Goal: Check status: Check status

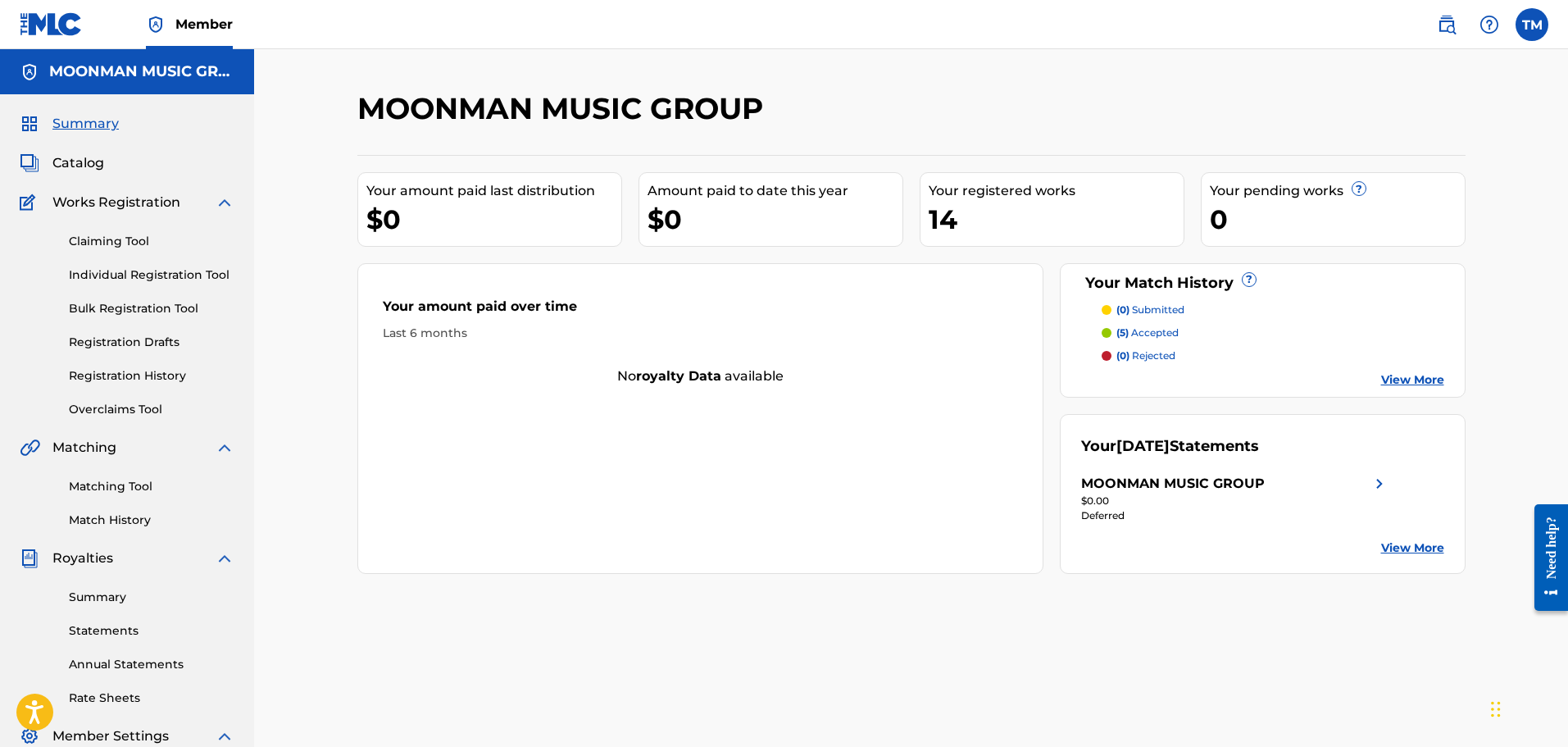
drag, startPoint x: 124, startPoint y: 522, endPoint x: 189, endPoint y: 4, distance: 522.1
click at [124, 522] on link "Match History" at bounding box center [151, 520] width 166 height 17
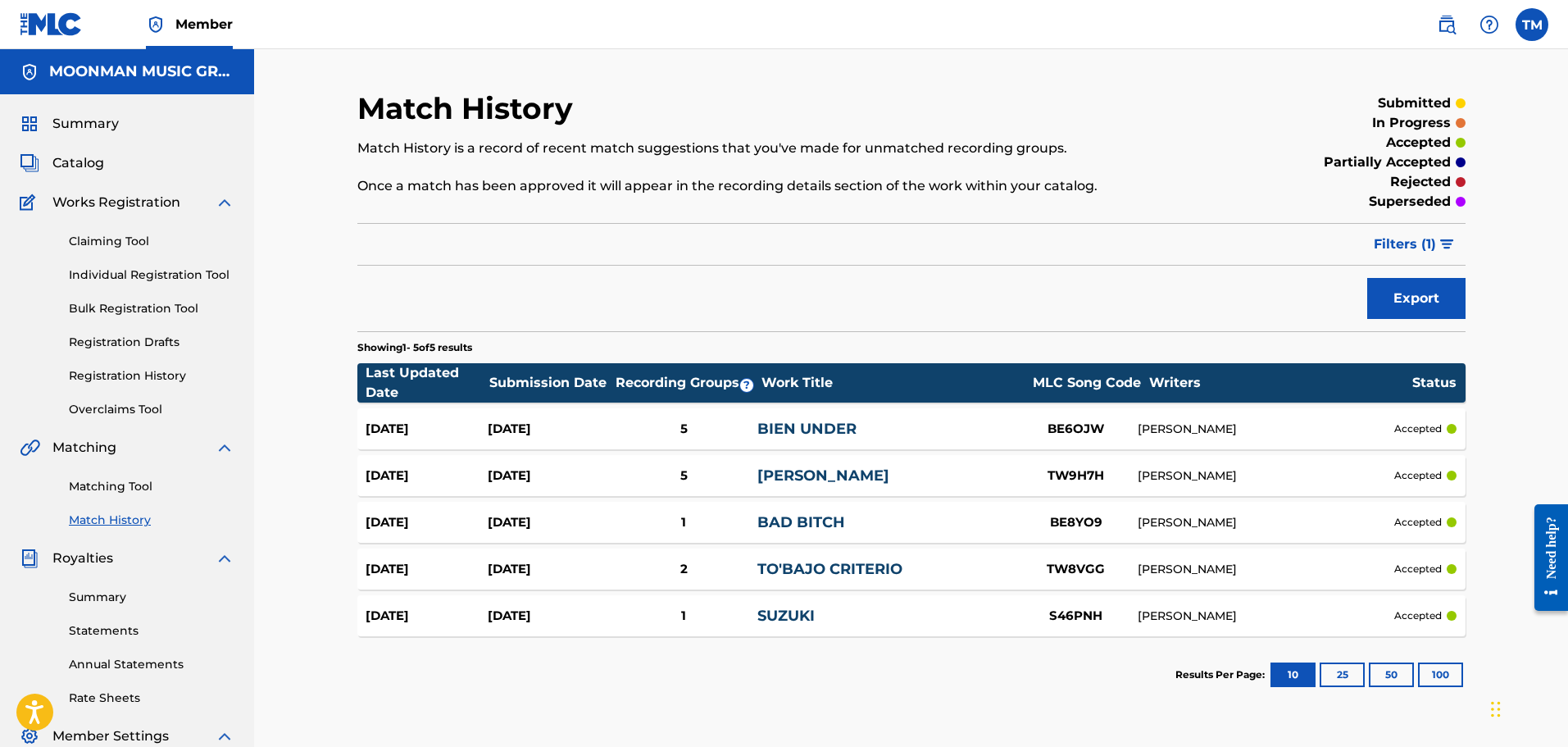
click at [120, 489] on link "Matching Tool" at bounding box center [151, 487] width 166 height 17
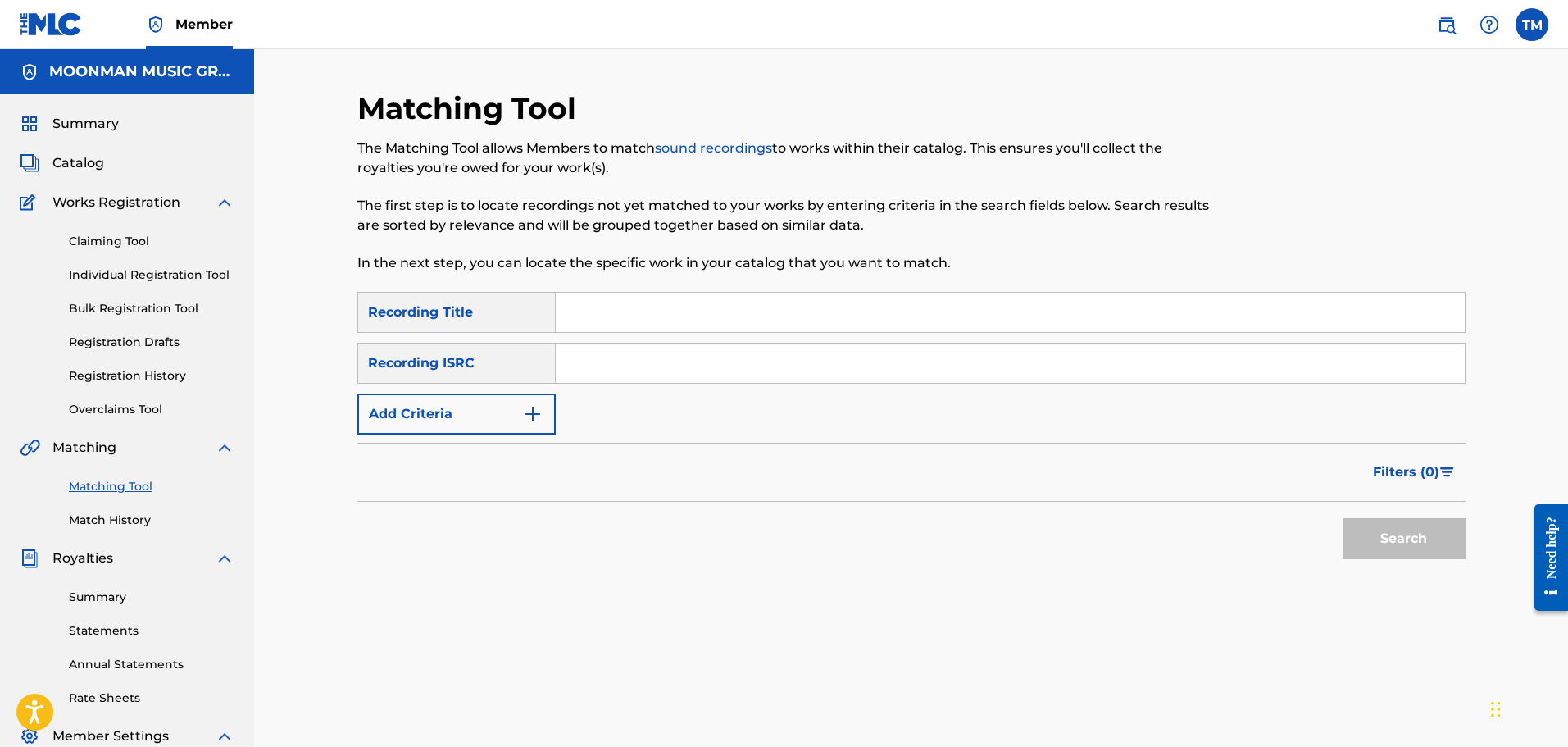
click at [114, 513] on link "Match History" at bounding box center [151, 520] width 166 height 17
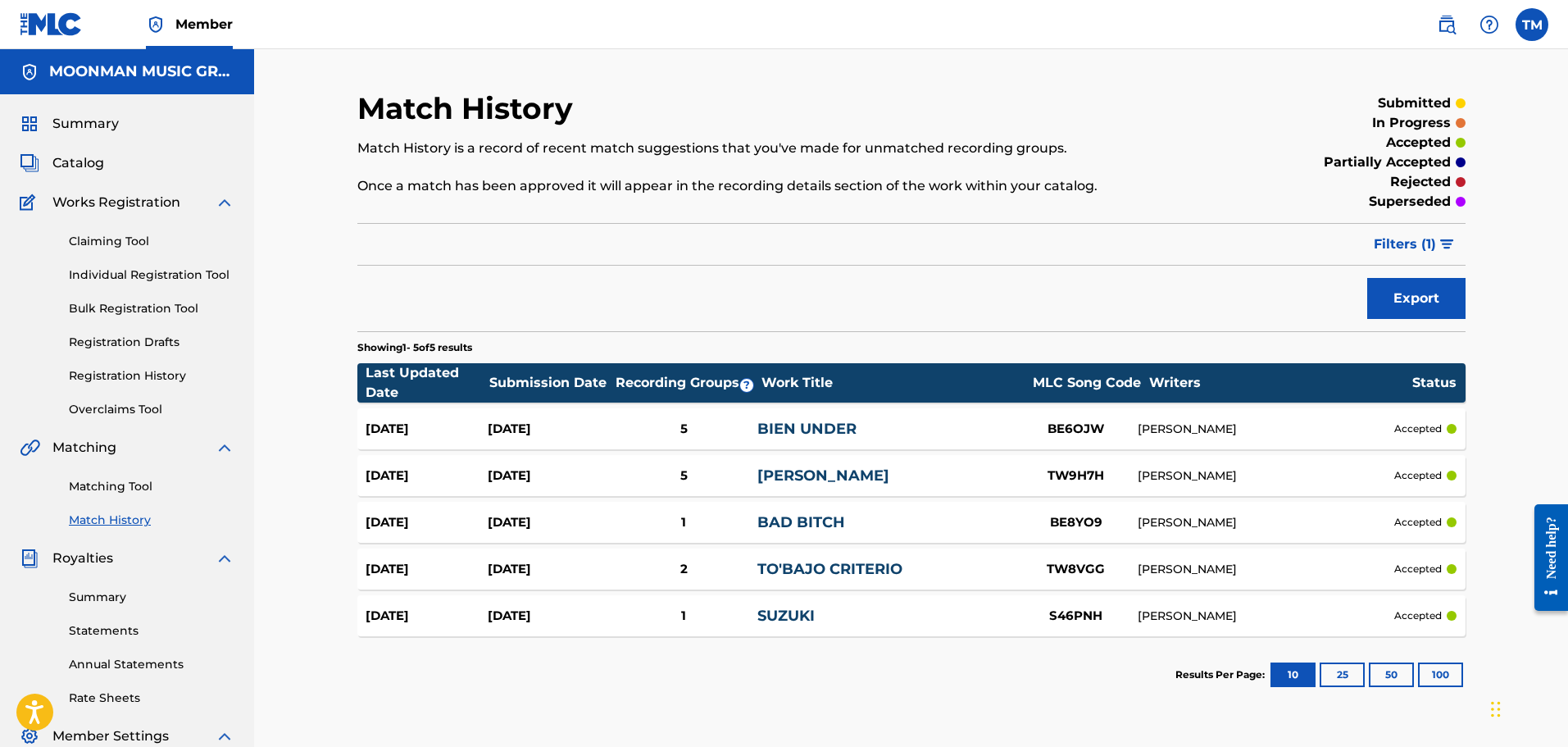
click at [79, 161] on span "Catalog" at bounding box center [78, 163] width 51 height 20
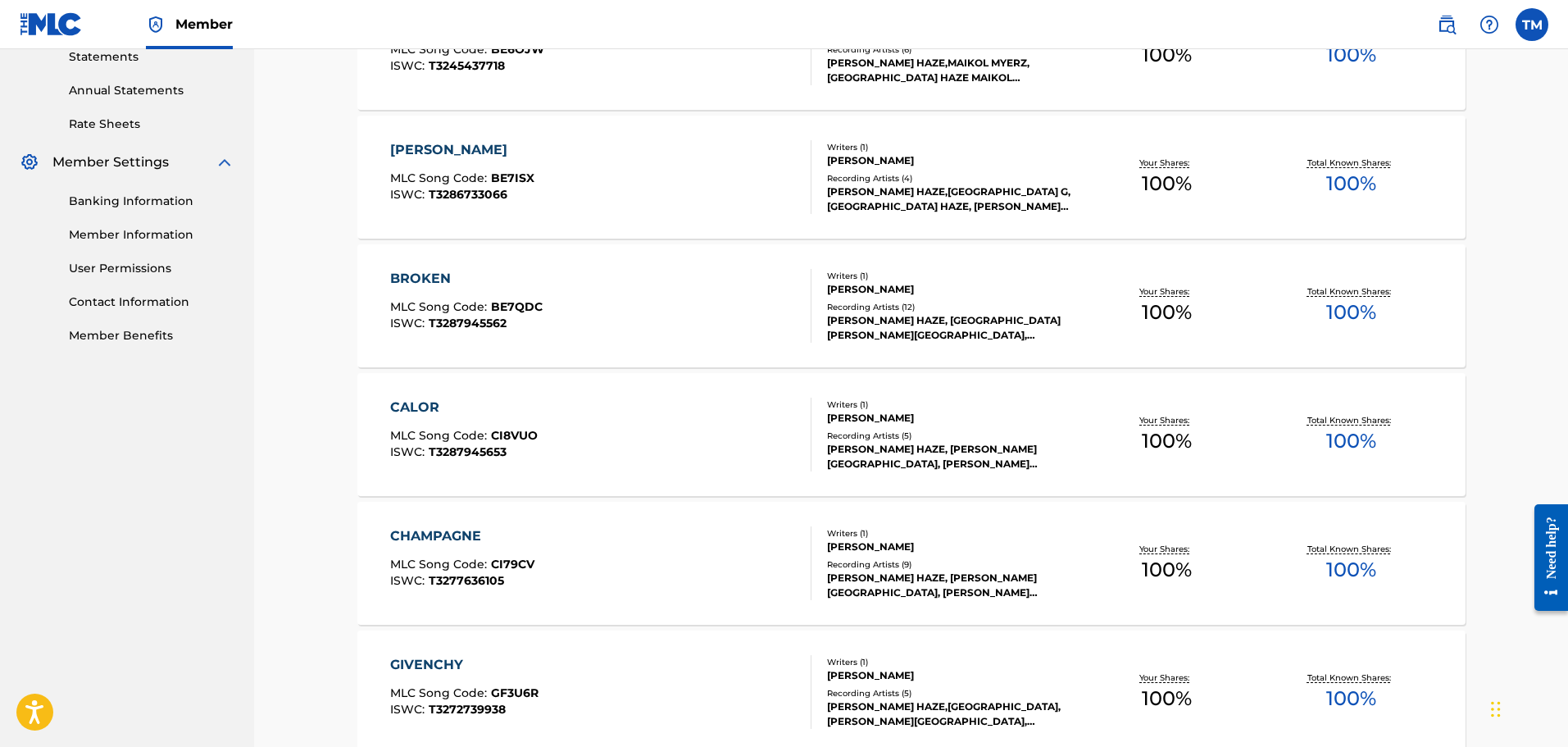
scroll to position [1129, 0]
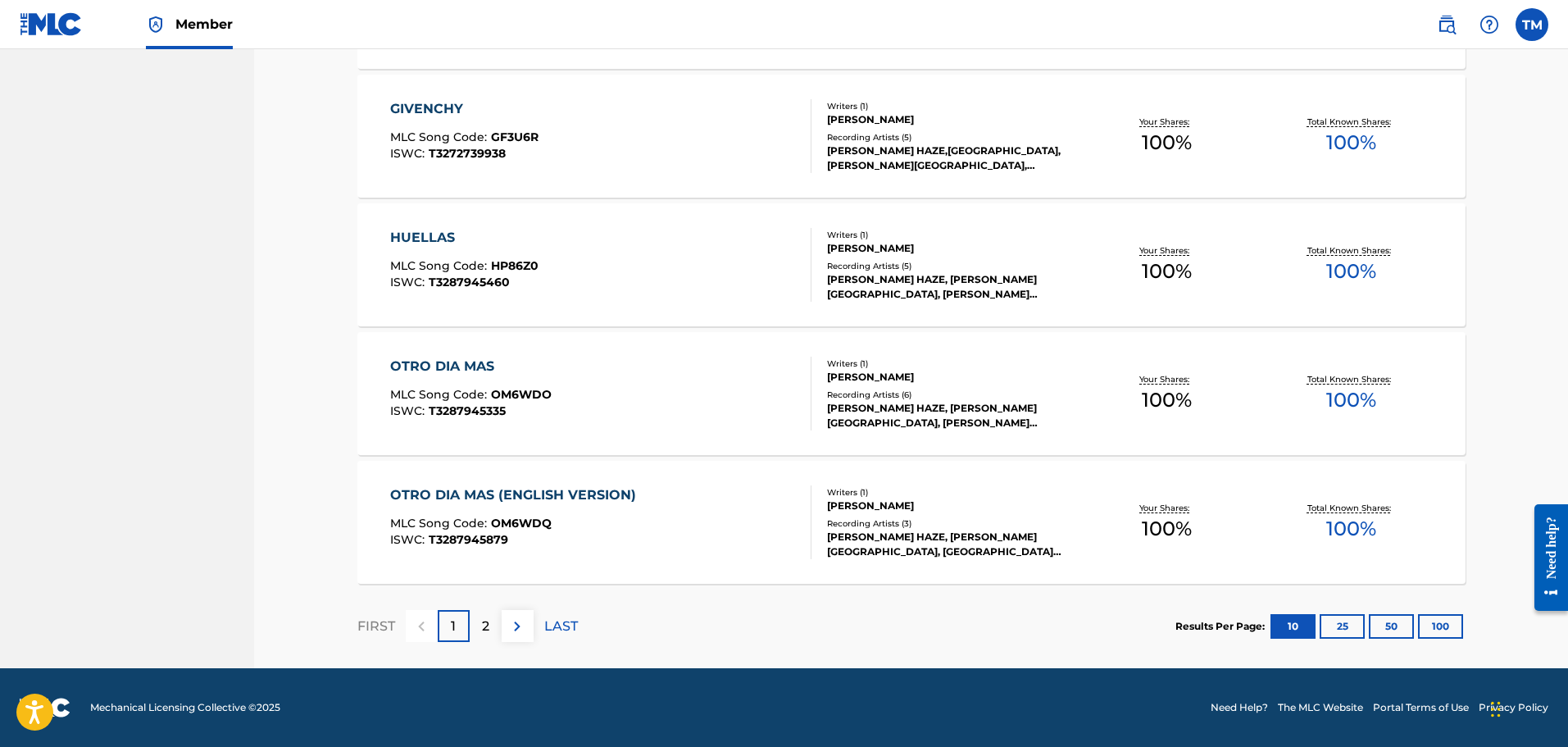
click at [1129, 620] on section "FIRST 1 2 LAST Results Per Page: 10 25 50 100" at bounding box center [911, 626] width 1108 height 85
click at [1338, 625] on button "25" at bounding box center [1341, 626] width 45 height 25
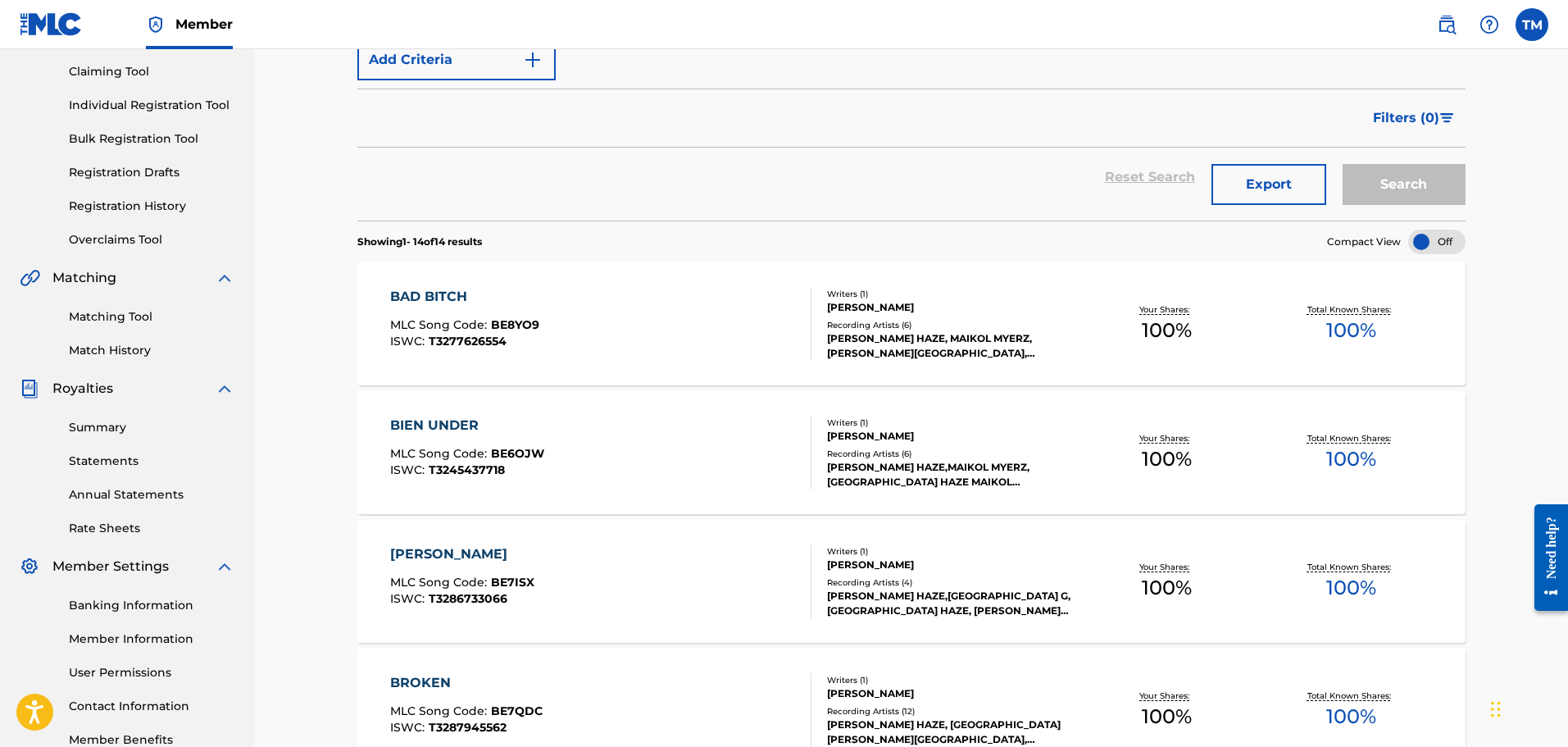
scroll to position [79, 0]
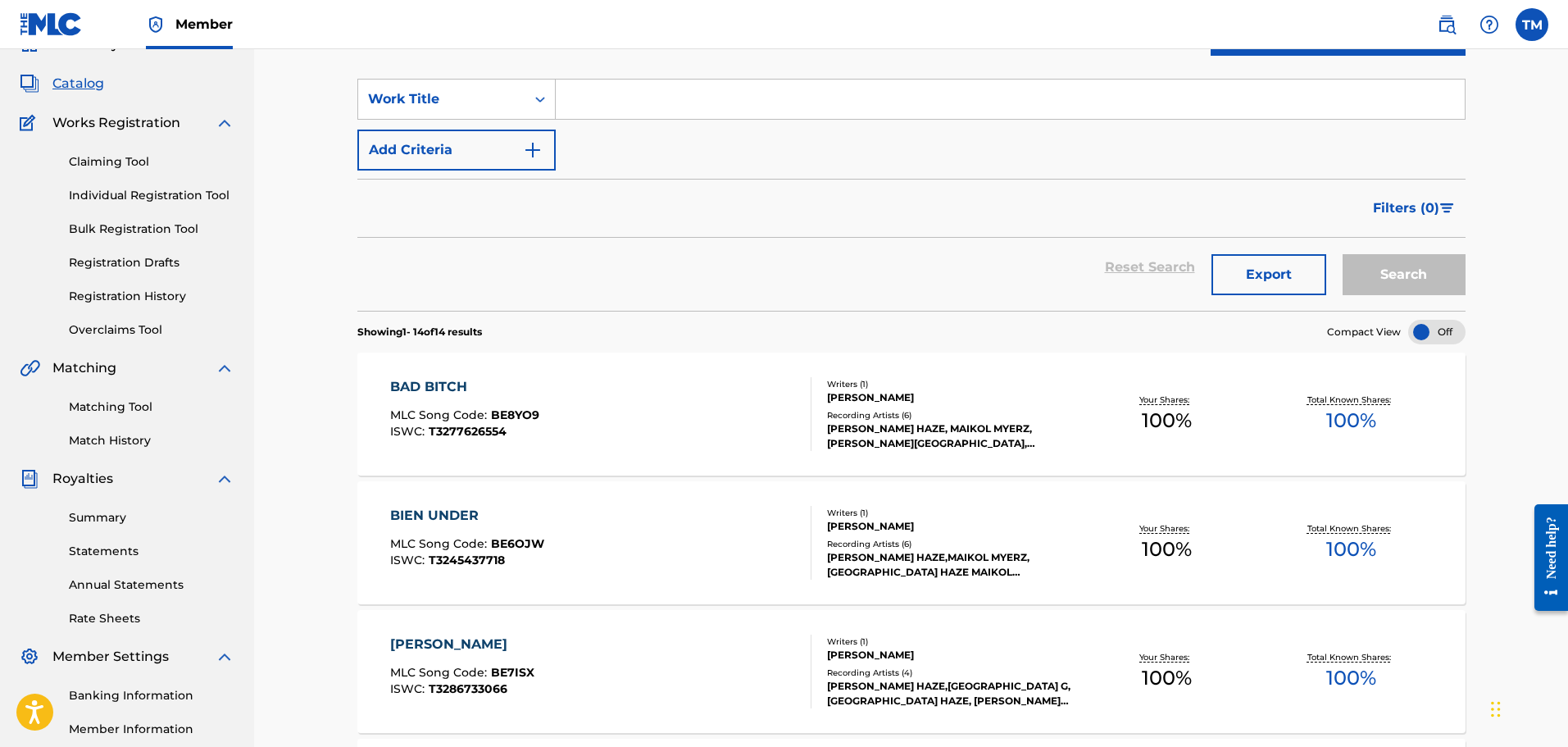
click at [90, 156] on link "Claiming Tool" at bounding box center [151, 162] width 166 height 17
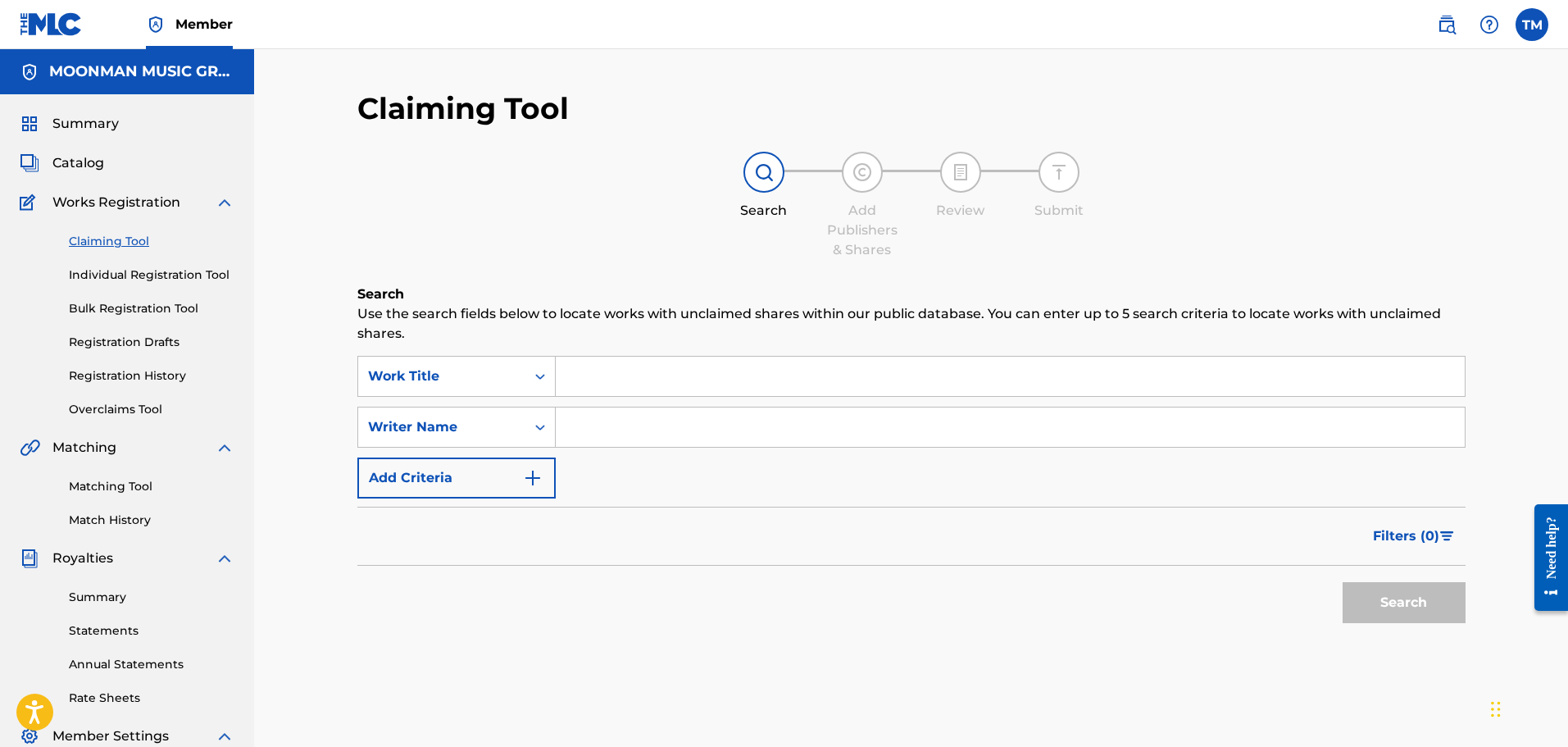
click at [61, 137] on div "Summary Catalog Works Registration Claiming Tool Individual Registration Tool B…" at bounding box center [127, 515] width 254 height 843
click at [72, 128] on span "Summary" at bounding box center [86, 124] width 67 height 20
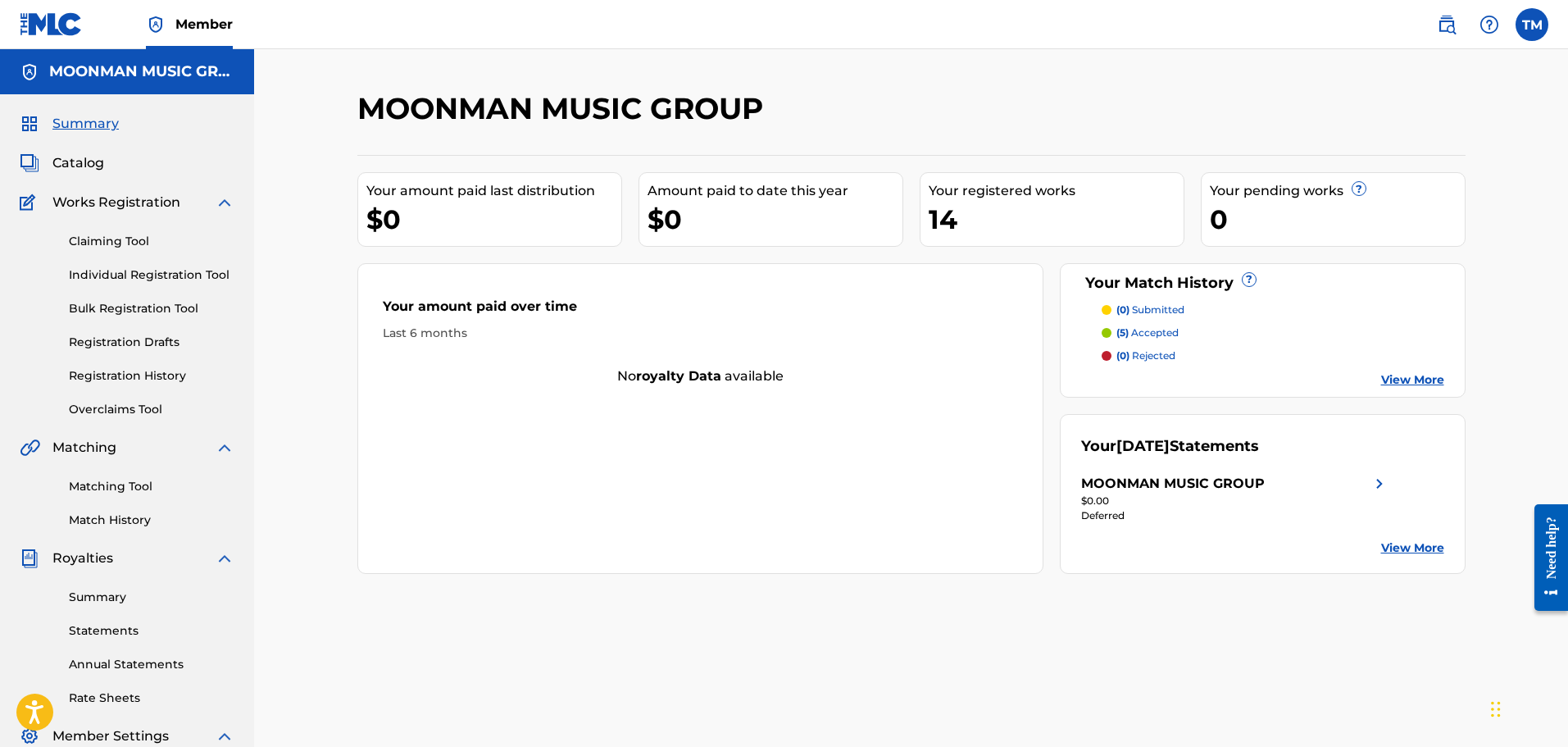
click at [1410, 555] on link "View More" at bounding box center [1413, 548] width 63 height 17
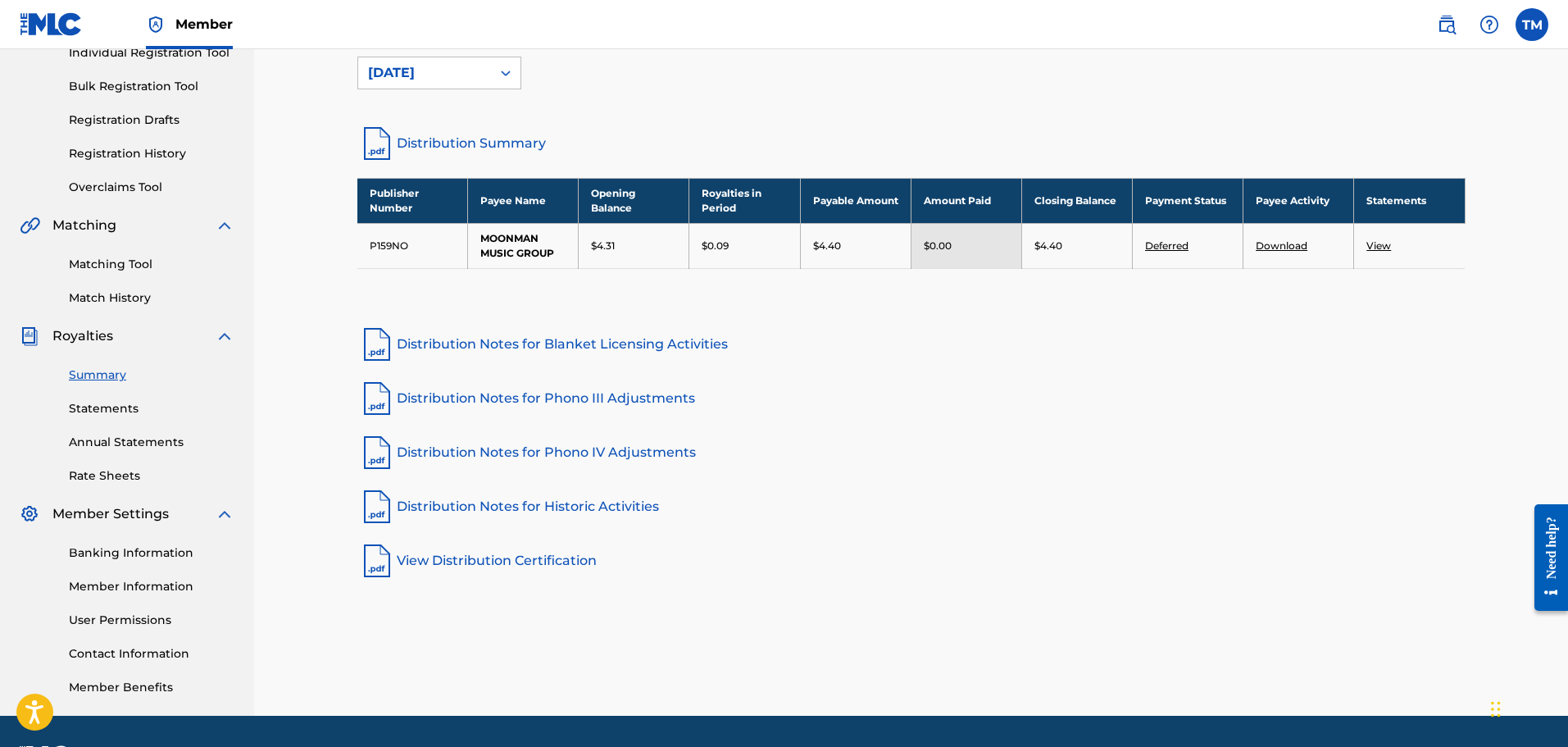
scroll to position [246, 0]
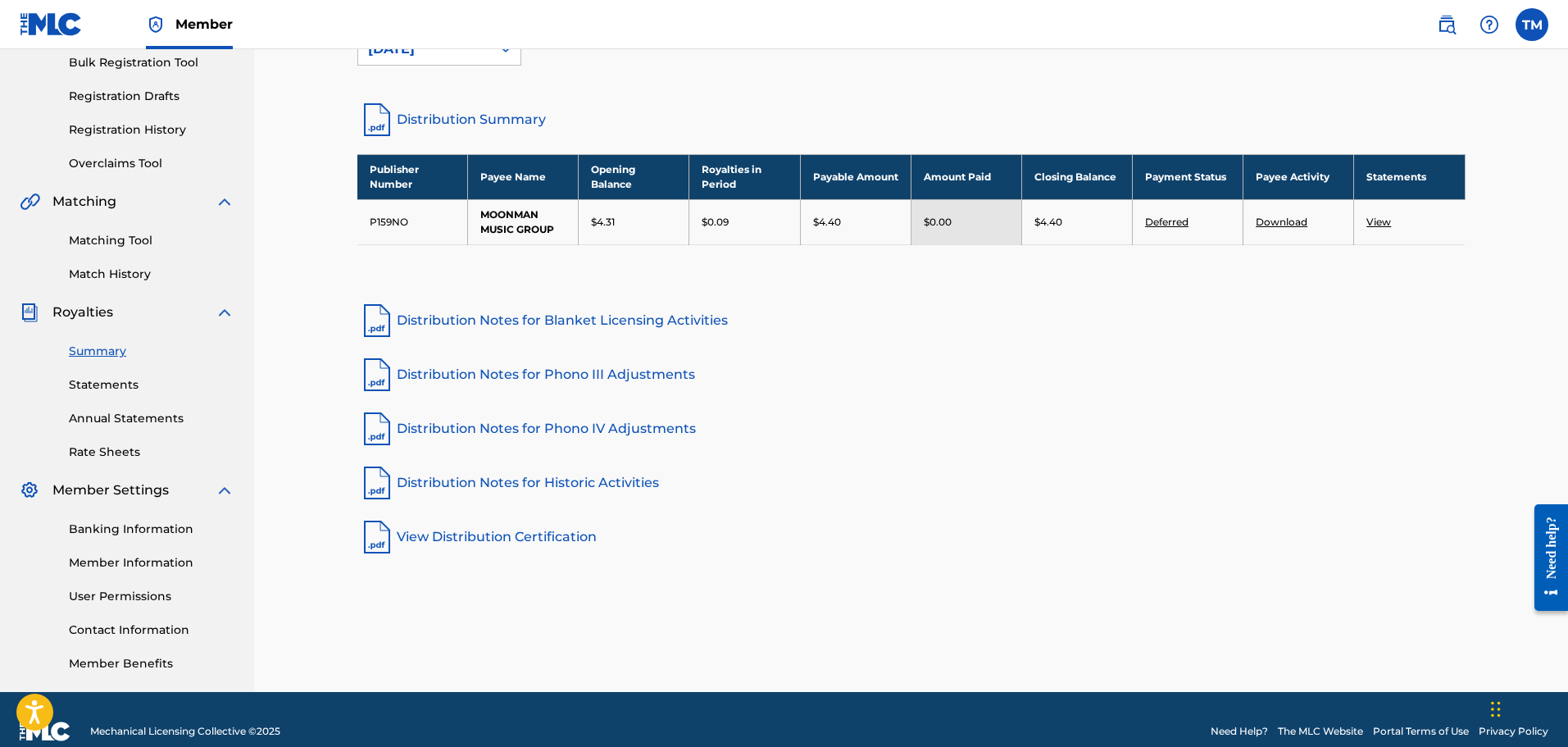
click at [1176, 224] on link "Deferred" at bounding box center [1167, 221] width 44 height 12
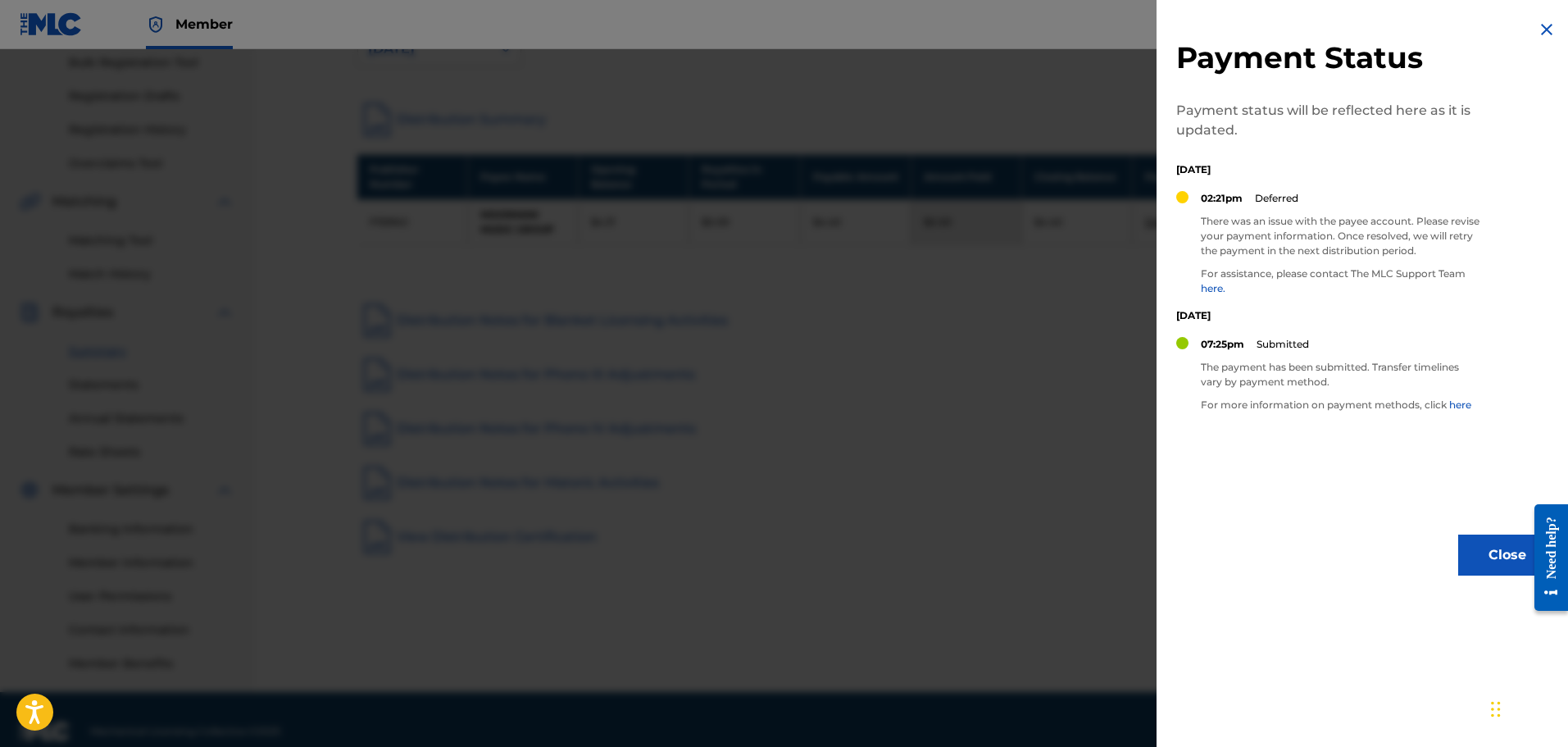
click at [1542, 24] on img at bounding box center [1546, 30] width 20 height 20
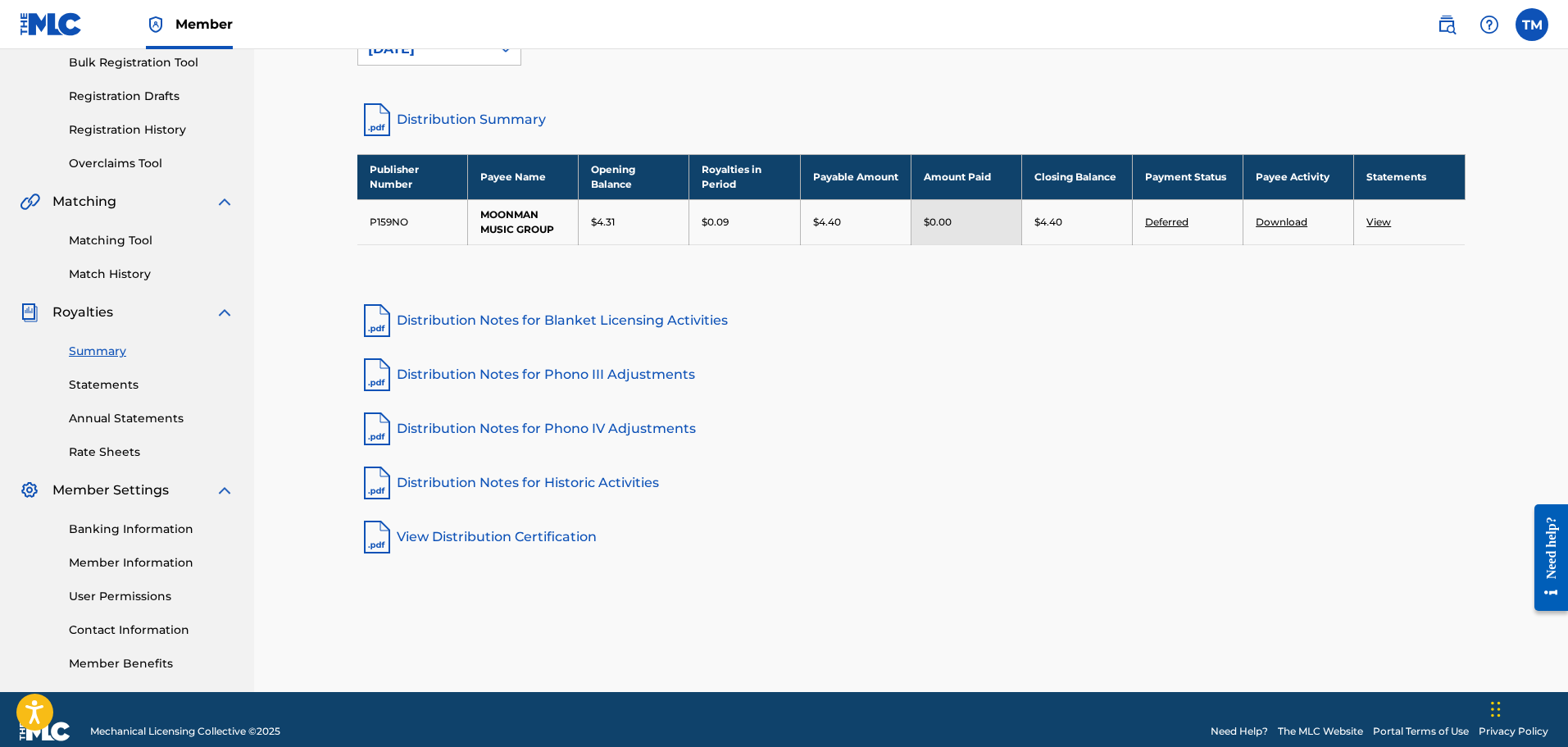
click at [396, 207] on td "P159NO" at bounding box center [412, 221] width 111 height 45
click at [521, 209] on td "MOONMAN MUSIC GROUP" at bounding box center [523, 221] width 111 height 45
drag, startPoint x: 789, startPoint y: 207, endPoint x: 1234, endPoint y: 207, distance: 445.0
click at [791, 207] on td "$0.09" at bounding box center [744, 221] width 111 height 45
click at [1234, 207] on td "Deferred" at bounding box center [1187, 221] width 111 height 45
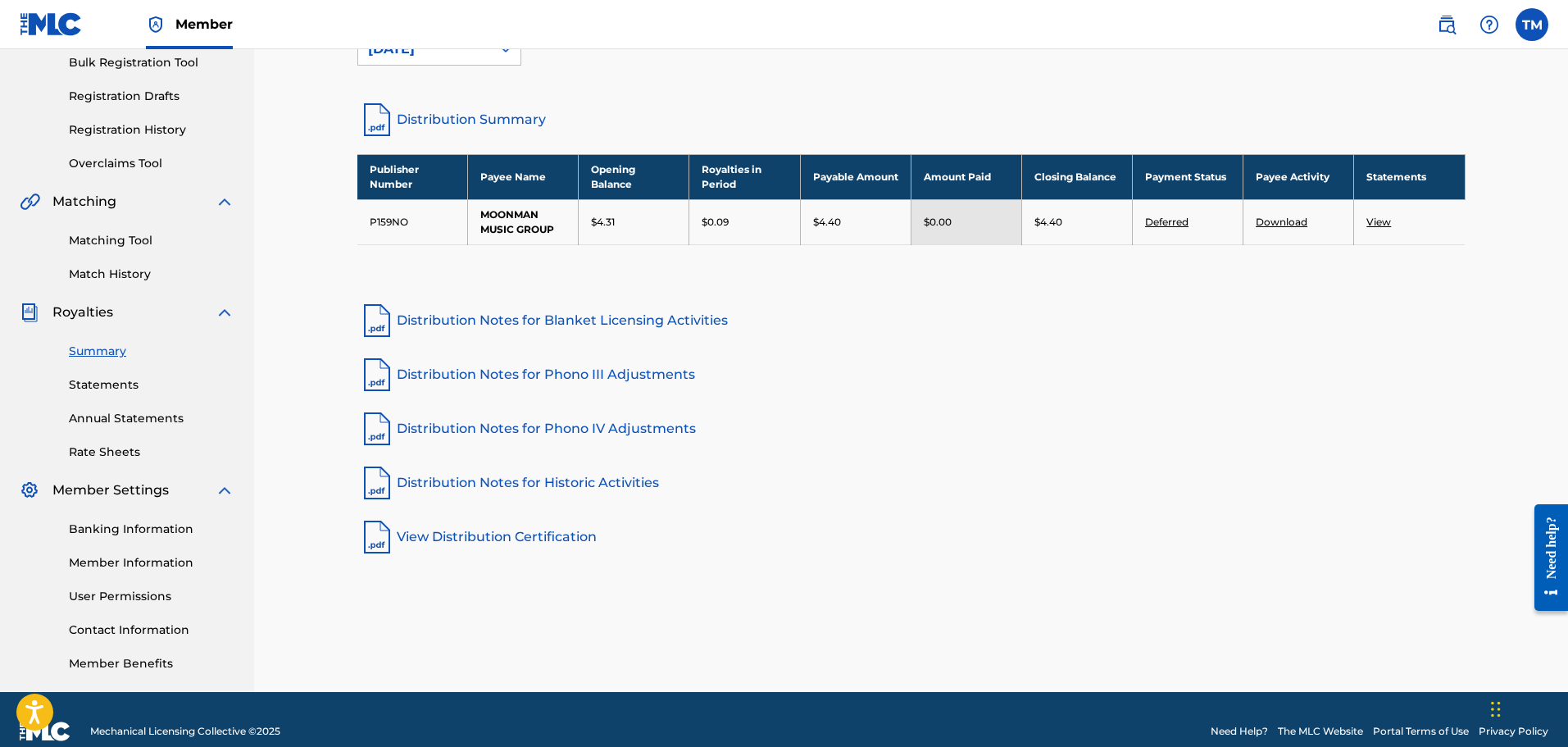
click at [1376, 224] on link "View" at bounding box center [1378, 221] width 25 height 12
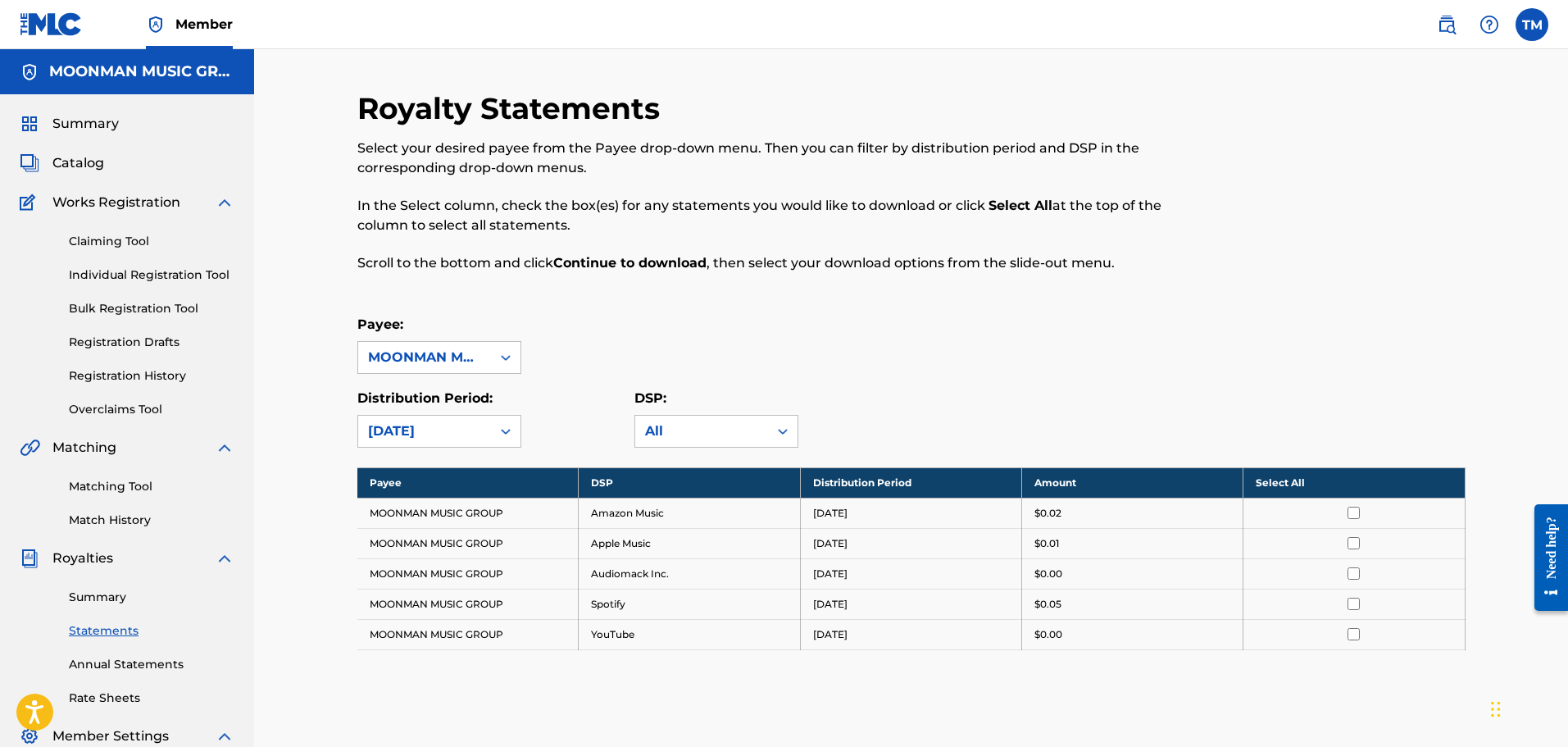
drag, startPoint x: 589, startPoint y: 113, endPoint x: 413, endPoint y: -11, distance: 215.3
